Goal: Information Seeking & Learning: Learn about a topic

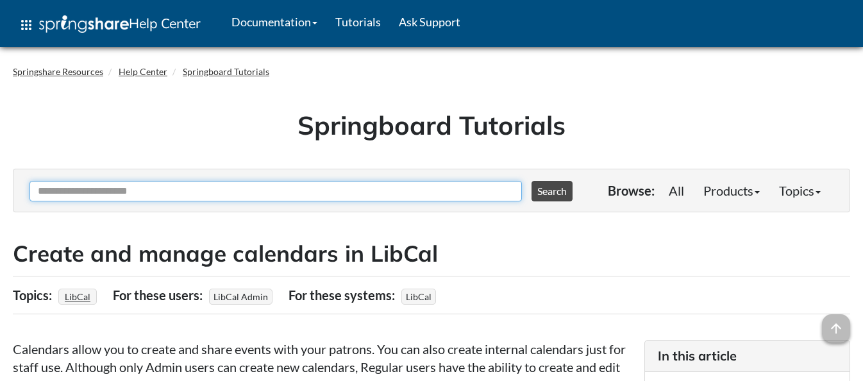
click at [141, 186] on input "Ask Another Question" at bounding box center [275, 191] width 492 height 21
type input "*"
type input "**********"
click at [531, 181] on button "Search" at bounding box center [551, 191] width 41 height 21
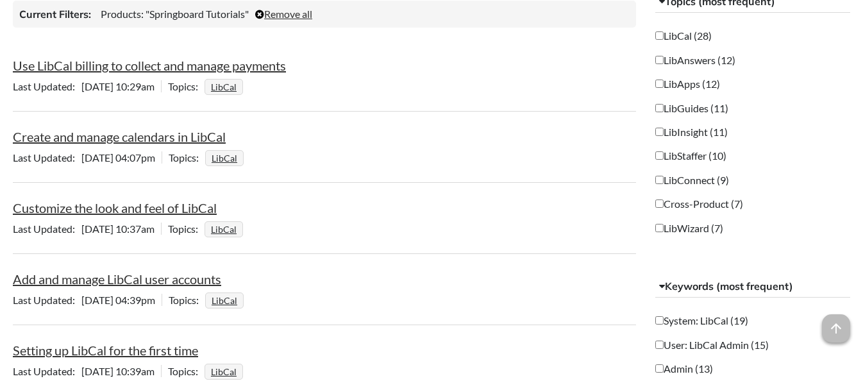
scroll to position [328, 0]
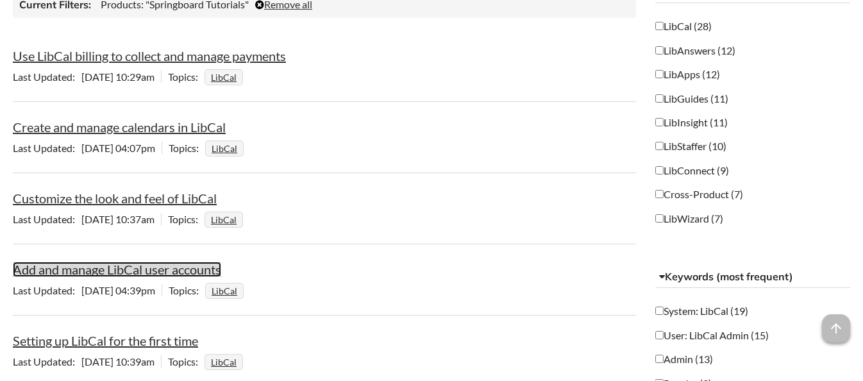
click at [192, 268] on link "Add and manage LibCal user accounts" at bounding box center [117, 268] width 208 height 15
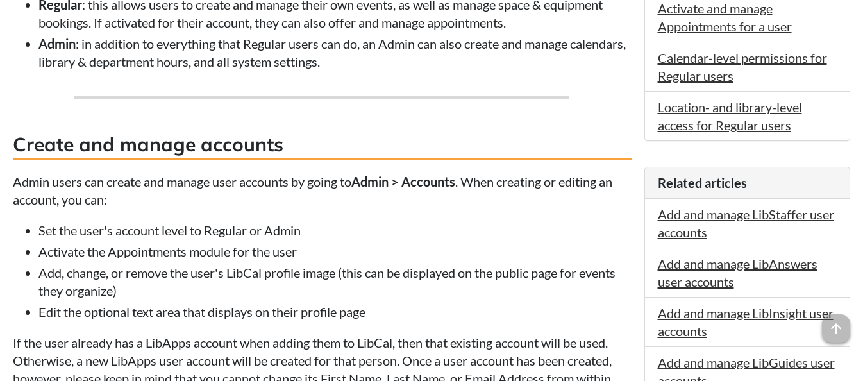
scroll to position [461, 0]
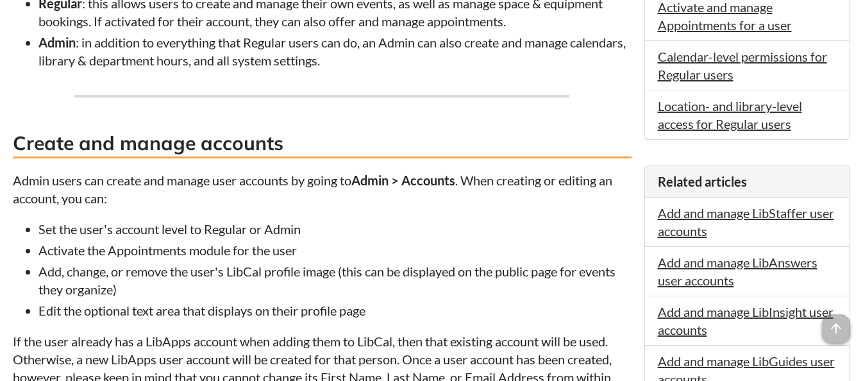
click at [304, 237] on li "Set the user's account level to Regular or Admin" at bounding box center [334, 229] width 593 height 18
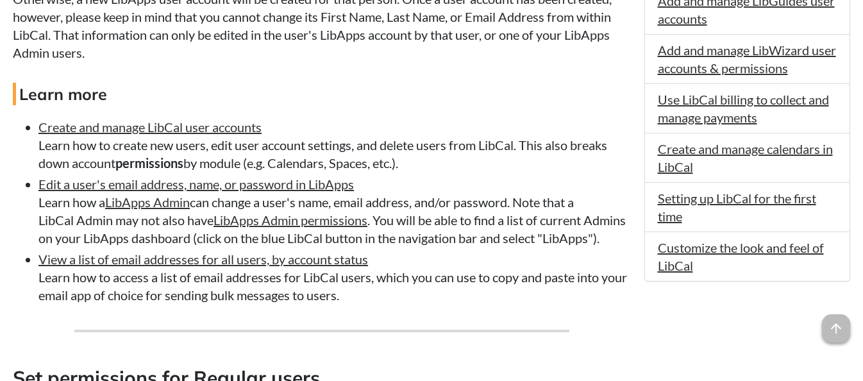
scroll to position [793, 0]
